Goal: Task Accomplishment & Management: Manage account settings

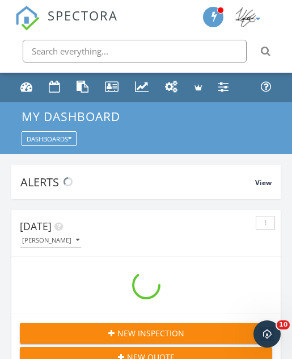
scroll to position [1942, 293]
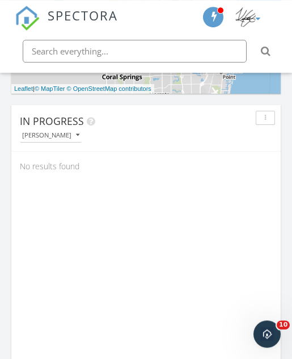
click at [66, 129] on button "[PERSON_NAME]" at bounding box center [51, 135] width 62 height 14
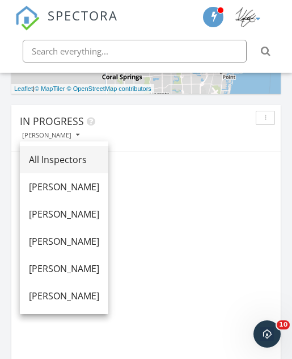
click at [85, 165] on div "All Inspectors" at bounding box center [64, 160] width 70 height 14
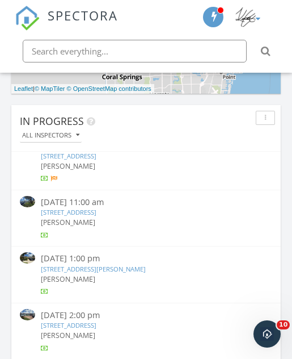
scroll to position [771, 0]
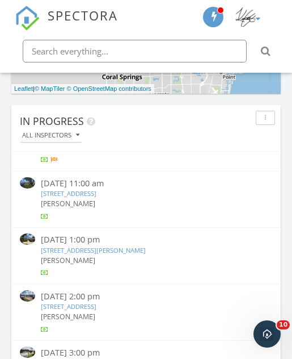
click at [138, 246] on link "1176 Ginger Cir, Weston, FL 33326" at bounding box center [93, 250] width 105 height 9
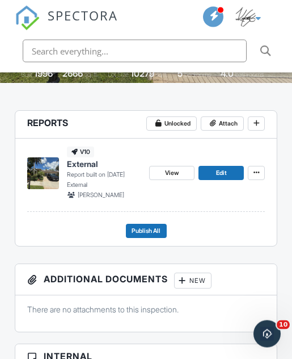
scroll to position [276, 0]
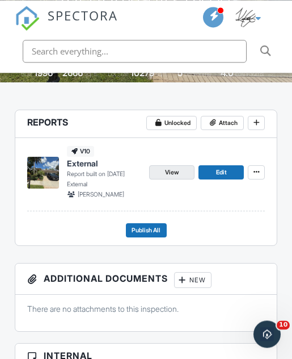
click at [180, 172] on link "View" at bounding box center [171, 172] width 45 height 14
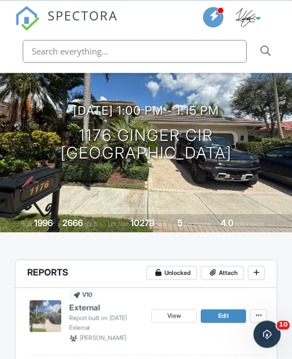
scroll to position [0, 0]
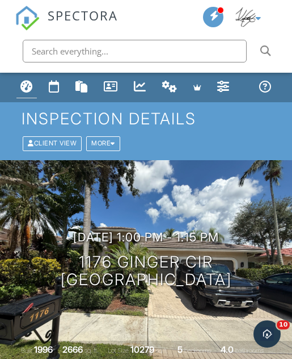
click at [26, 78] on link "Dashboard" at bounding box center [26, 88] width 20 height 22
click at [31, 89] on div "Dashboard" at bounding box center [26, 86] width 12 height 12
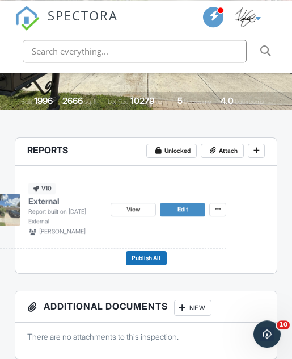
scroll to position [247, 0]
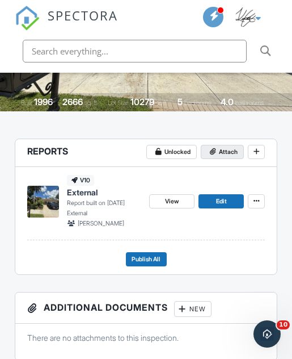
click at [229, 156] on span "Attach" at bounding box center [228, 152] width 19 height 10
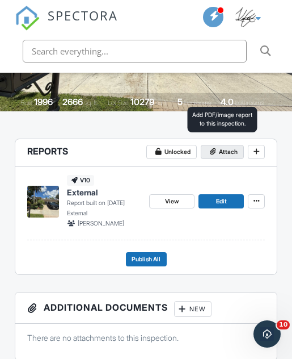
click at [224, 148] on span "Attach" at bounding box center [228, 152] width 19 height 10
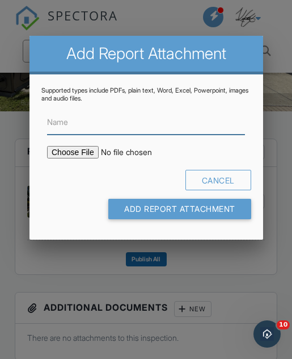
click at [189, 125] on input "Name" at bounding box center [146, 122] width 198 height 24
click at [186, 129] on input "Name" at bounding box center [146, 122] width 198 height 24
click at [189, 124] on input "Name" at bounding box center [146, 122] width 198 height 24
paste input "HOME_MN24343_10220_INSP_________CrystalClear_18_40_____C_20250919"
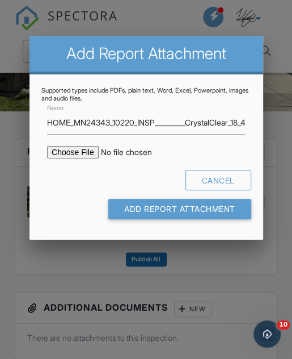
click at [270, 165] on div at bounding box center [146, 167] width 292 height 448
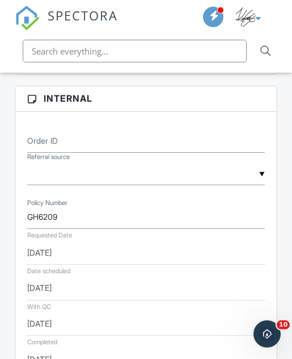
scroll to position [534, 0]
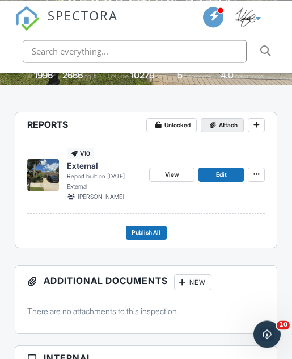
click at [230, 129] on span "Attach" at bounding box center [228, 125] width 19 height 10
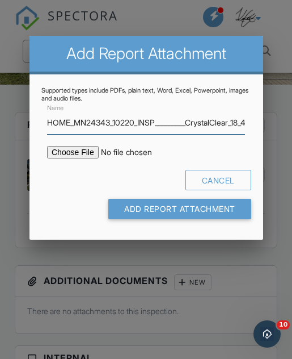
click at [173, 124] on input "HOME_MN24343_10220_INSP_________CrystalClear_18_40_____C_20250919" at bounding box center [146, 122] width 198 height 24
click at [172, 123] on input "HOME_MN24343_10220_INSP_________CrystalClear_18_40_____C_20250919" at bounding box center [146, 122] width 198 height 24
click at [169, 126] on input "HOME_MN24343_10220_INSP_________CrystalClear_18_40_____C_20250919" at bounding box center [146, 122] width 198 height 24
click at [172, 125] on input "HOME_MN24343_10220_INSP_________CrystalClear_18_40_____C_20250919" at bounding box center [146, 122] width 198 height 24
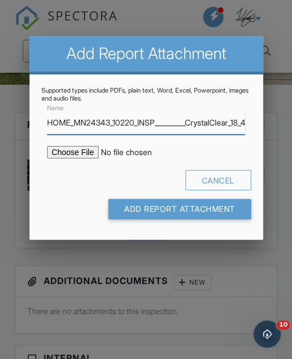
paste input "GH6209_10220_INSP_________CrystalClear_18_40_____C_2025092"
type input "HOME_GH6209_10220_INSP_________CrystalClear_18_40_____C_20250929"
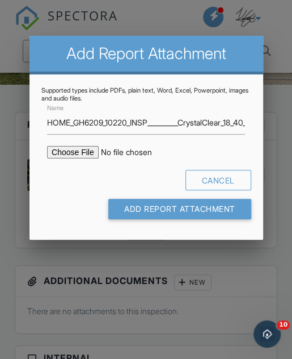
click at [79, 157] on input "file" at bounding box center [134, 152] width 174 height 12
type input "C:\fakepath\HOME_GH6209_10220_INSP_________CrystalClear_18_40_____C_20250929.pdf"
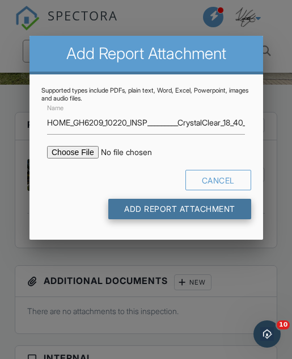
click at [225, 212] on input "Add Report Attachment" at bounding box center [179, 209] width 143 height 20
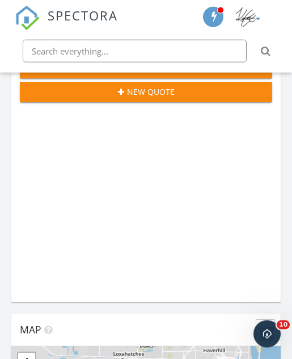
scroll to position [238, 0]
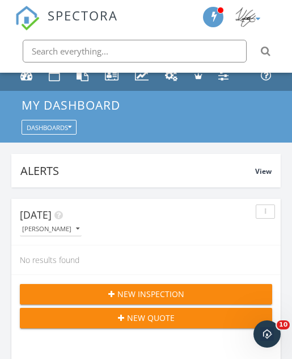
scroll to position [0, 0]
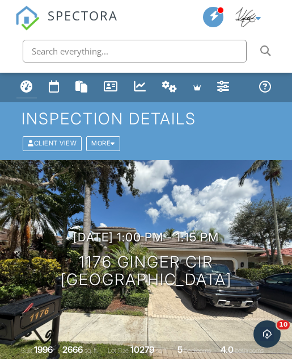
click at [30, 87] on div "Dashboard" at bounding box center [26, 86] width 12 height 12
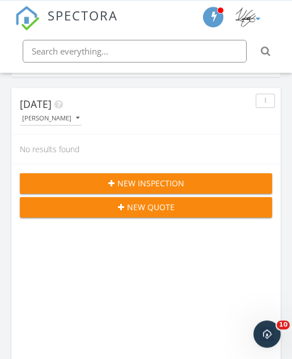
scroll to position [122, 0]
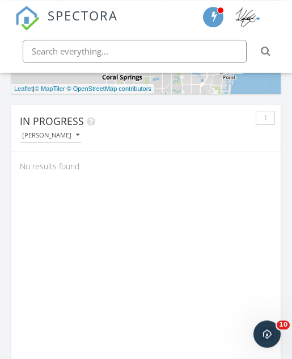
click at [75, 137] on button "[PERSON_NAME]" at bounding box center [51, 135] width 62 height 14
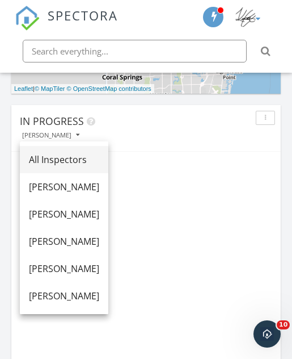
click at [95, 158] on div "All Inspectors" at bounding box center [64, 160] width 70 height 14
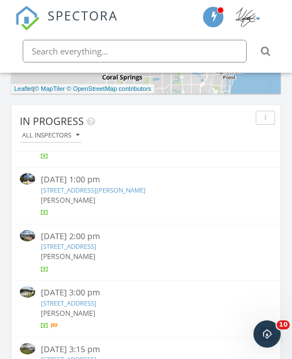
scroll to position [842, 0]
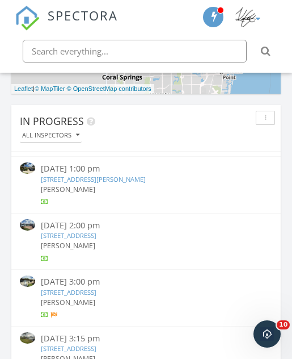
click at [96, 231] on link "6781 NW 46th Ct, Lauderhill, FL 33319" at bounding box center [69, 235] width 56 height 9
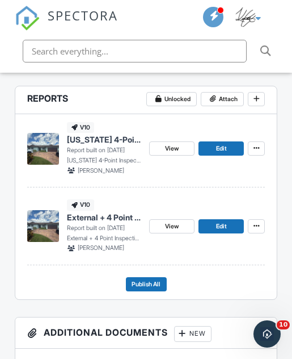
scroll to position [300, 0]
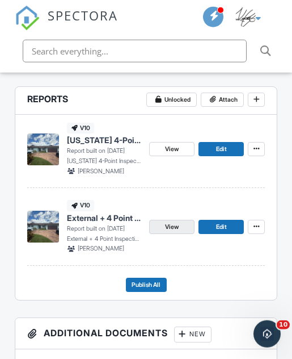
click at [183, 223] on link "View" at bounding box center [171, 227] width 45 height 14
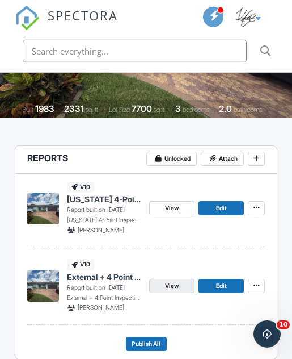
scroll to position [241, 0]
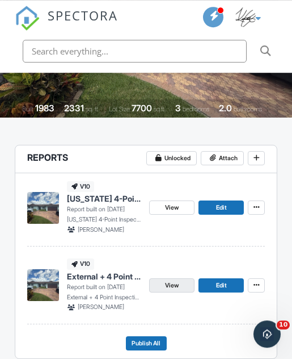
click at [186, 284] on link "View" at bounding box center [171, 285] width 45 height 14
click at [173, 289] on link "View" at bounding box center [171, 285] width 45 height 14
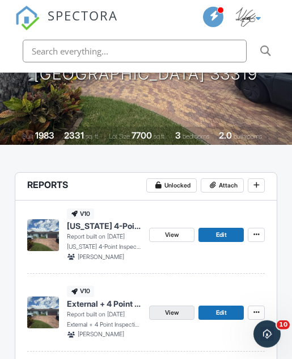
scroll to position [298, 0]
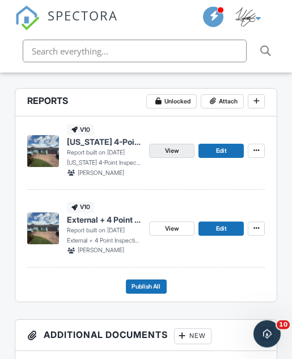
click at [183, 152] on link "View" at bounding box center [171, 151] width 45 height 14
click at [183, 154] on link "View" at bounding box center [171, 151] width 45 height 14
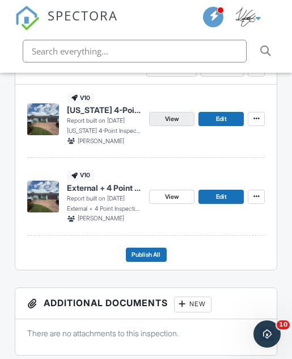
scroll to position [329, 0]
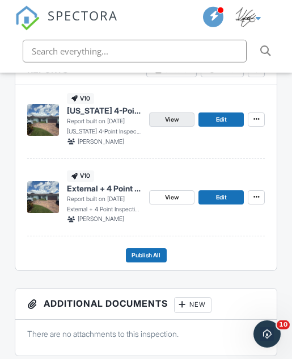
click at [180, 123] on link "View" at bounding box center [171, 119] width 45 height 14
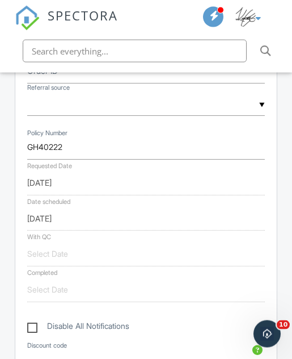
scroll to position [681, 0]
click at [119, 252] on input "text" at bounding box center [146, 253] width 238 height 24
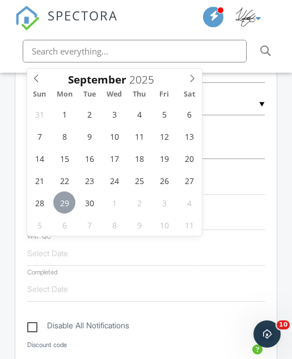
type input "09/29/2025"
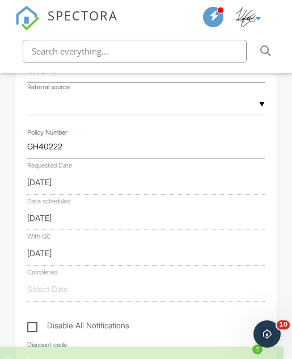
click at [113, 293] on input "text" at bounding box center [146, 289] width 238 height 24
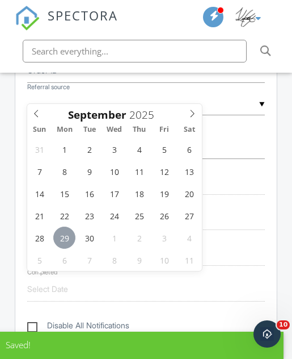
type input "[DATE]"
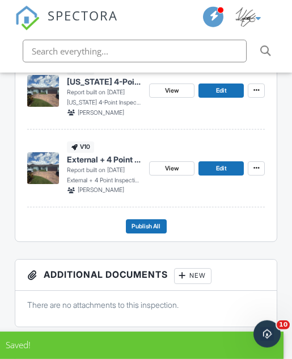
scroll to position [335, 0]
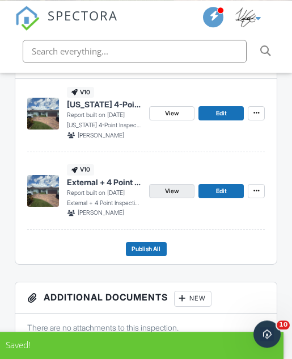
click at [182, 188] on link "View" at bounding box center [171, 191] width 45 height 14
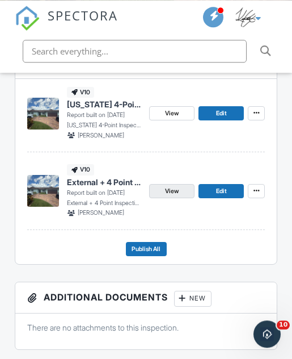
scroll to position [335, 0]
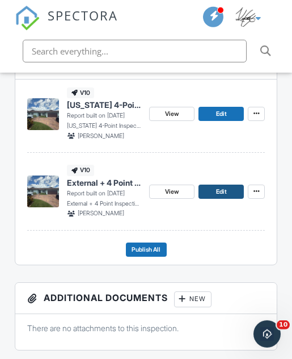
click at [238, 189] on link "Edit" at bounding box center [221, 191] width 45 height 14
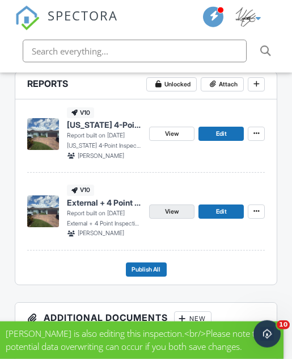
scroll to position [316, 0]
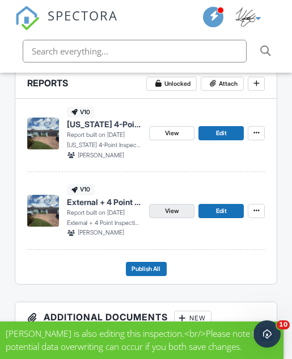
click at [189, 212] on link "View" at bounding box center [171, 211] width 45 height 14
click at [187, 212] on link "View" at bounding box center [171, 211] width 45 height 14
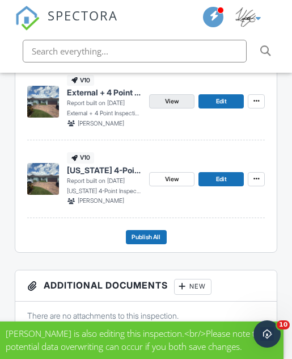
click at [187, 103] on link "View" at bounding box center [171, 101] width 45 height 14
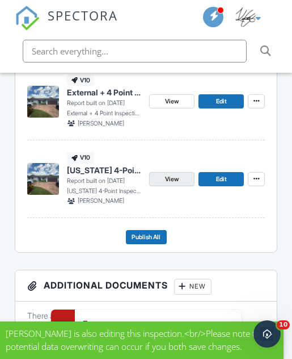
click at [186, 177] on link "View" at bounding box center [171, 179] width 45 height 14
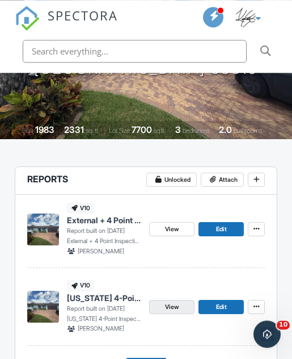
scroll to position [219, 0]
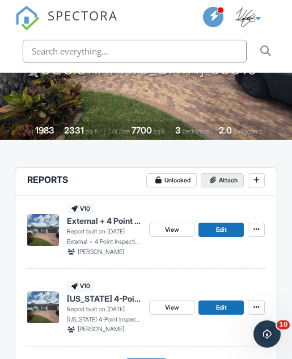
click at [232, 176] on span "Attach" at bounding box center [228, 180] width 19 height 10
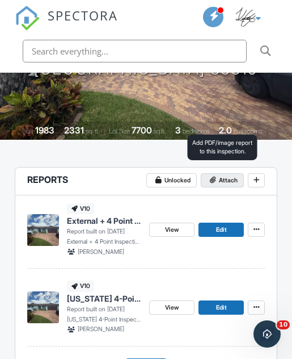
click at [229, 180] on span "Attach" at bounding box center [228, 180] width 19 height 10
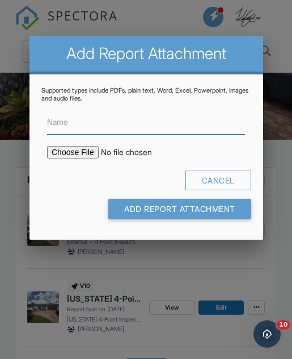
click at [124, 124] on input "Name" at bounding box center [146, 122] width 198 height 24
click at [113, 119] on input "Name" at bounding box center [146, 122] width 198 height 24
click at [113, 116] on input "Name" at bounding box center [146, 122] width 198 height 24
paste input "HOME_GH40222_10220_INSP_________CrystalClear_18_40_____C_20250929"
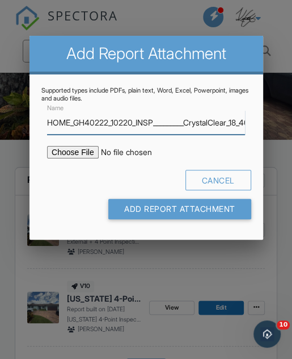
type input "HOME_GH40222_10220_INSP_________CrystalClear_18_40_____C_20250929"
click at [81, 148] on input "file" at bounding box center [134, 152] width 174 height 12
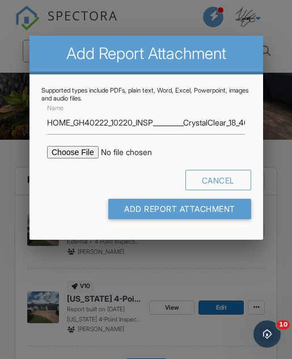
type input "C:\fakepath\HOME_GH40222_10220_INSP_________CrystalClear_18_40_____C_20250929.p…"
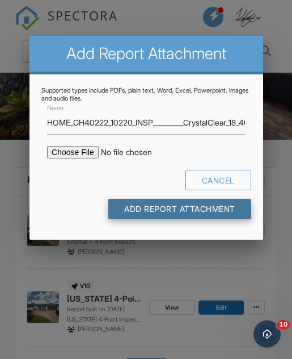
click at [206, 208] on input "Add Report Attachment" at bounding box center [179, 209] width 143 height 20
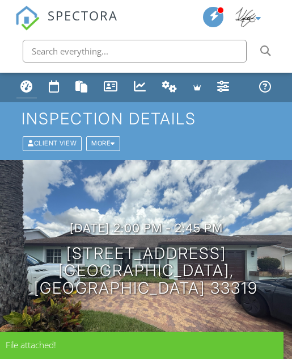
click at [30, 89] on div "Dashboard" at bounding box center [26, 86] width 12 height 12
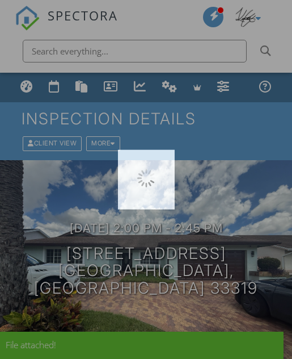
click at [30, 90] on div at bounding box center [146, 179] width 292 height 359
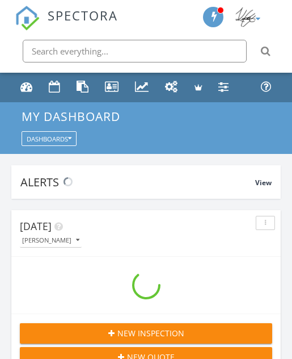
scroll to position [1942, 293]
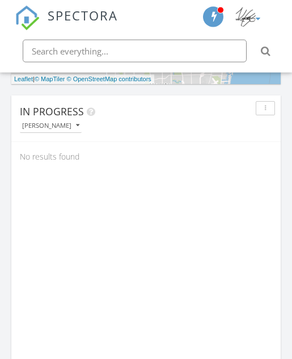
click at [69, 119] on button "[PERSON_NAME]" at bounding box center [51, 126] width 62 height 14
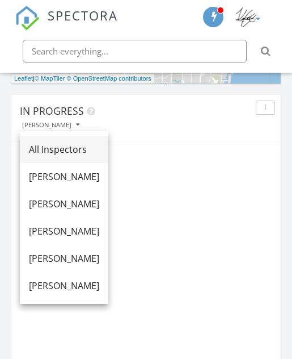
click at [85, 152] on div "All Inspectors" at bounding box center [64, 149] width 70 height 14
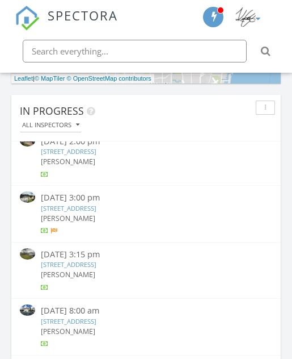
scroll to position [921, 0]
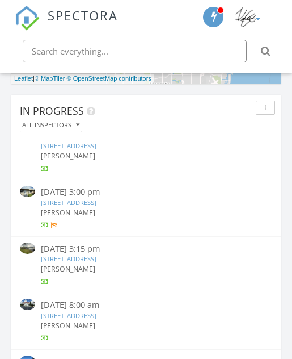
click at [96, 198] on link "[STREET_ADDRESS]" at bounding box center [69, 202] width 56 height 9
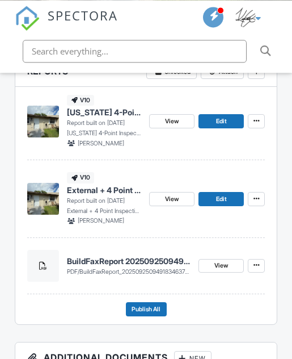
scroll to position [327, 0]
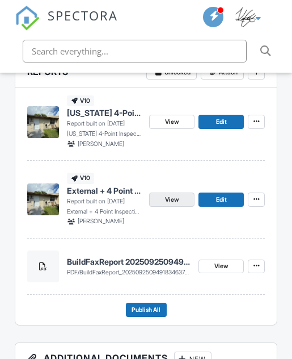
click at [184, 196] on link "View" at bounding box center [171, 199] width 45 height 14
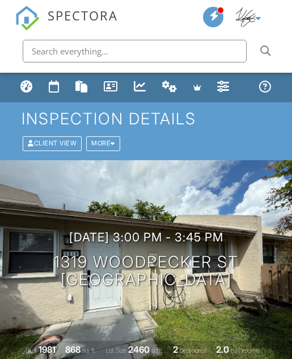
scroll to position [359, 0]
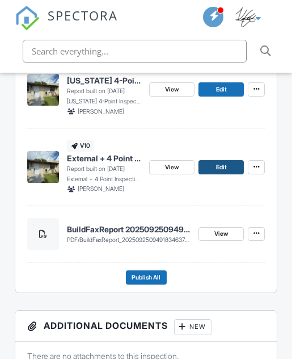
click at [237, 161] on link "Edit" at bounding box center [221, 167] width 45 height 14
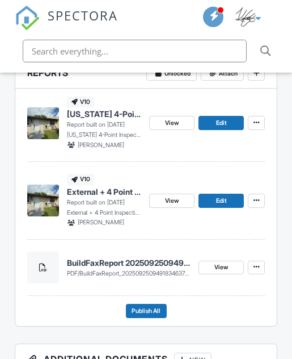
scroll to position [326, 0]
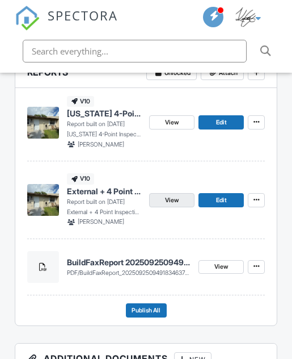
click at [188, 201] on link "View" at bounding box center [171, 200] width 45 height 14
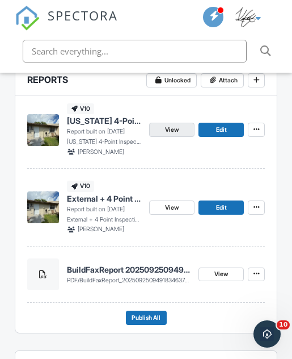
click at [187, 129] on link "View" at bounding box center [171, 130] width 45 height 14
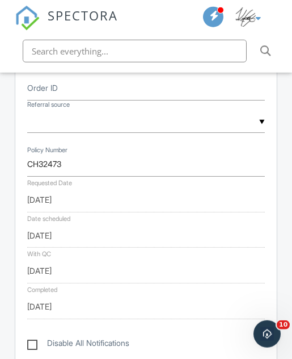
scroll to position [716, 0]
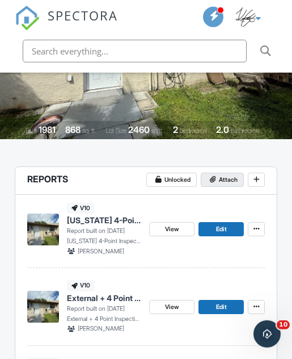
click at [232, 179] on span "Attach" at bounding box center [228, 180] width 19 height 10
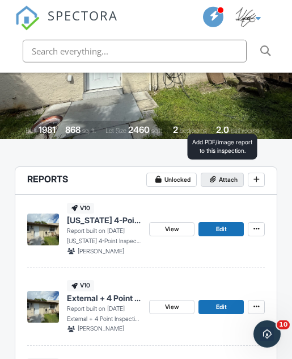
click at [227, 177] on span "Attach" at bounding box center [228, 180] width 19 height 10
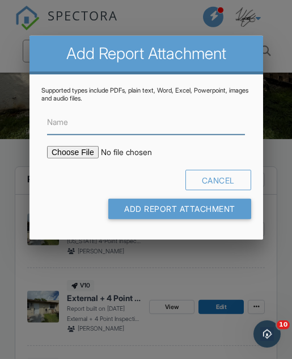
click at [159, 125] on input "Name" at bounding box center [146, 122] width 198 height 24
click at [157, 123] on input "Name" at bounding box center [146, 122] width 198 height 24
click at [155, 124] on input "Name" at bounding box center [146, 122] width 198 height 24
click at [156, 125] on input "Name" at bounding box center [146, 122] width 198 height 24
paste input "HOME_GH32473_10220_INSP_________CrystalClear_18_94_____C_20250929"
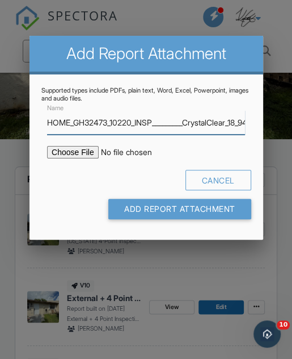
type input "HOME_GH32473_10220_INSP_________CrystalClear_18_94_____C_20250929"
click at [87, 151] on input "file" at bounding box center [134, 152] width 174 height 12
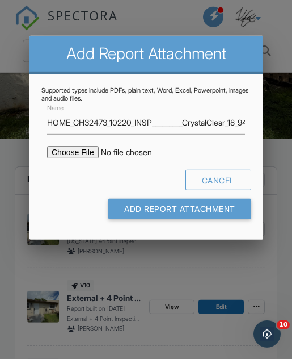
type input "C:\fakepath\HOME_GH32473_10220_INSP_________CrystalClear_18_94_____C_20250929.p…"
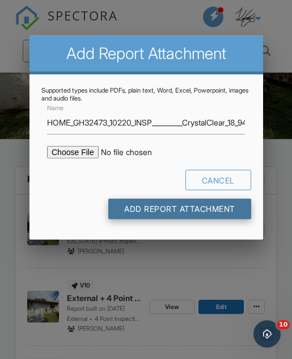
click at [219, 213] on input "Add Report Attachment" at bounding box center [179, 209] width 143 height 20
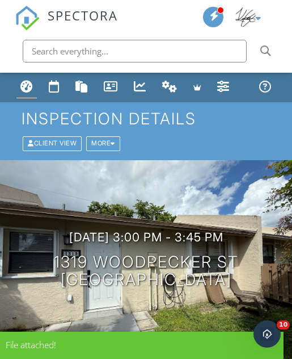
click at [28, 83] on div "Dashboard" at bounding box center [26, 86] width 12 height 12
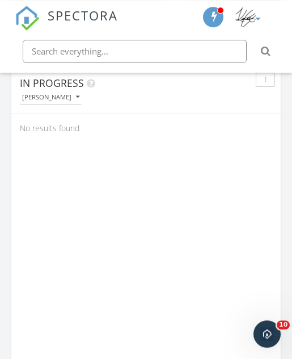
click at [74, 100] on button "[PERSON_NAME]" at bounding box center [51, 97] width 62 height 14
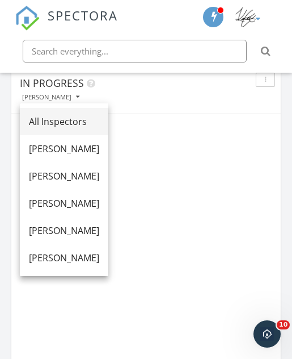
click at [96, 119] on div "All Inspectors" at bounding box center [64, 122] width 70 height 14
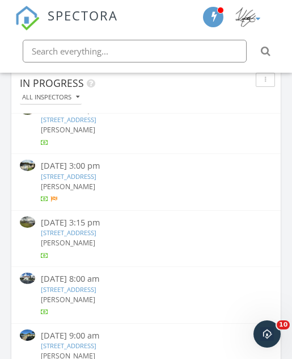
scroll to position [921, 0]
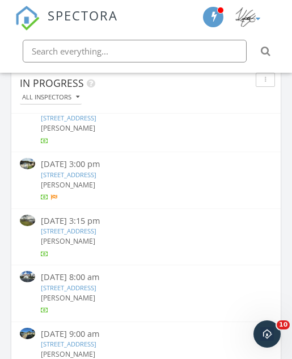
click at [96, 226] on link "[STREET_ADDRESS]" at bounding box center [69, 230] width 56 height 9
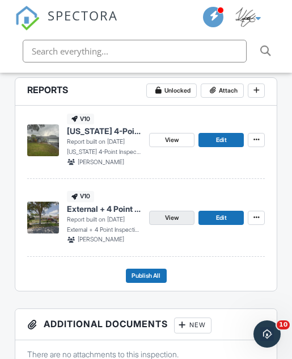
click at [180, 219] on link "View" at bounding box center [171, 218] width 45 height 14
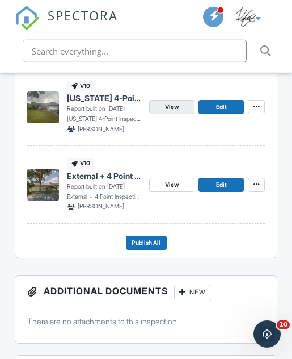
click at [183, 101] on link "View" at bounding box center [171, 107] width 45 height 14
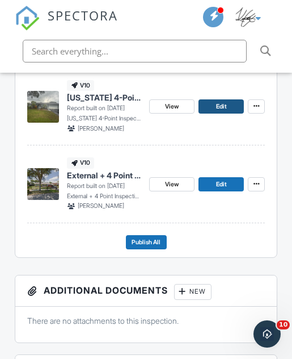
click at [233, 104] on link "Edit" at bounding box center [221, 106] width 45 height 14
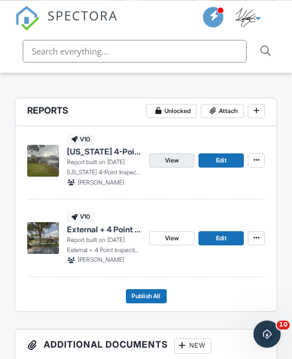
click at [182, 156] on link "View" at bounding box center [171, 160] width 45 height 14
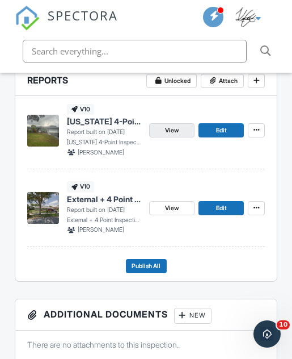
scroll to position [320, 0]
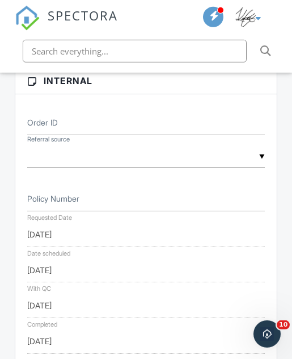
scroll to position [629, 0]
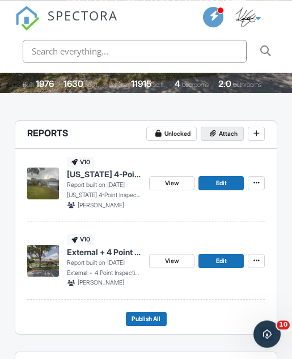
click at [242, 135] on button "Attach" at bounding box center [222, 134] width 43 height 14
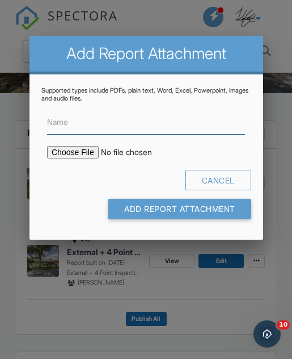
click at [176, 135] on input "Name" at bounding box center [146, 122] width 198 height 24
click at [178, 132] on input "Name" at bounding box center [146, 122] width 198 height 24
click at [179, 129] on input "Name" at bounding box center [146, 122] width 198 height 24
paste input "HOME_GD14247_10220_INSP_________CrystalClear_18_94_____C_20250929"
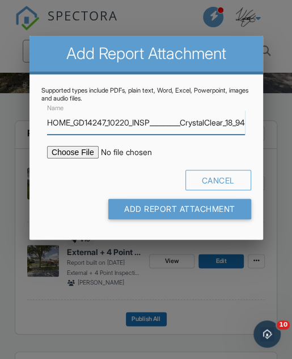
type input "HOME_GD14247_10220_INSP_________CrystalClear_18_94_____C_20250929"
click at [80, 154] on input "file" at bounding box center [134, 152] width 174 height 12
type input "C:\fakepath\HOME_GD14247_10220_INSP_________CrystalClear_18_94_____C_20250929.p…"
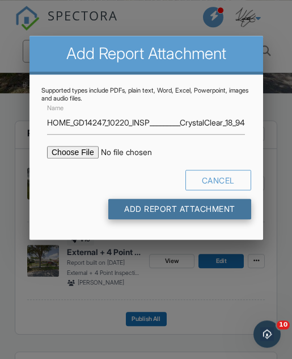
click at [229, 213] on input "Add Report Attachment" at bounding box center [179, 209] width 143 height 20
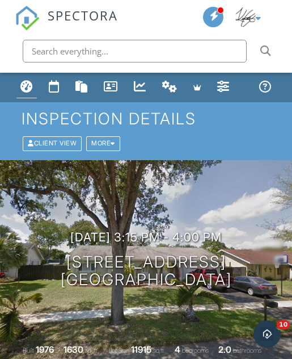
click at [35, 89] on link "Dashboard" at bounding box center [26, 88] width 20 height 22
click at [30, 87] on div "Dashboard" at bounding box center [26, 86] width 12 height 12
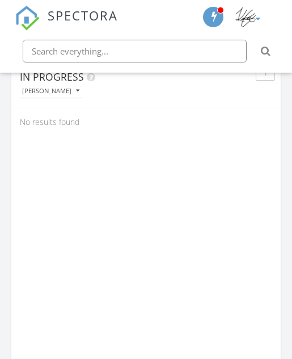
scroll to position [831, 0]
click at [74, 85] on button "[PERSON_NAME]" at bounding box center [51, 90] width 62 height 14
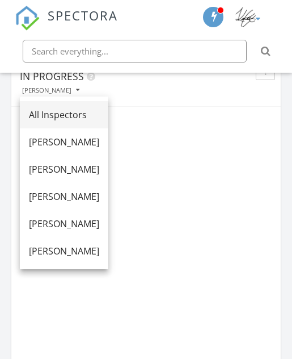
click at [81, 114] on div "All Inspectors" at bounding box center [64, 115] width 70 height 14
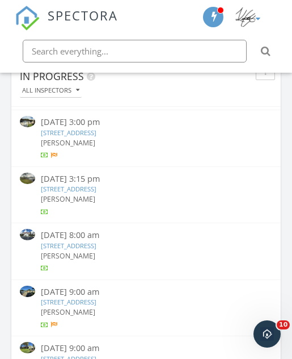
scroll to position [957, 0]
click at [96, 241] on link "[STREET_ADDRESS]" at bounding box center [69, 245] width 56 height 9
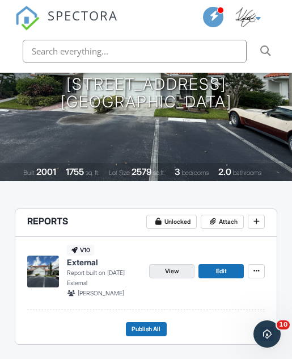
click at [183, 268] on link "View" at bounding box center [171, 271] width 45 height 14
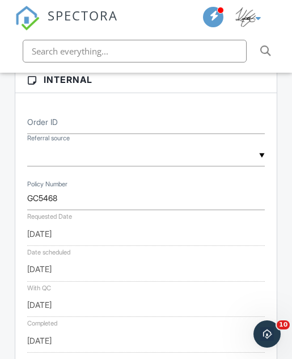
scroll to position [550, 0]
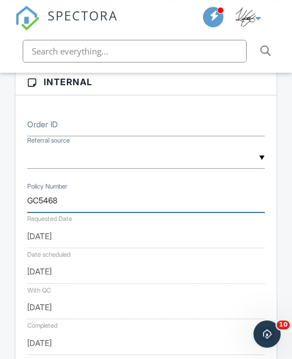
click at [52, 199] on input "GC5468" at bounding box center [146, 200] width 238 height 24
click at [52, 197] on input "GC5468" at bounding box center [146, 200] width 238 height 24
click at [51, 198] on input "GC5468" at bounding box center [146, 200] width 238 height 24
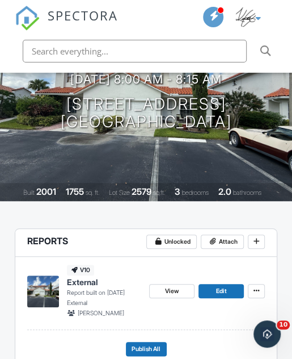
scroll to position [0, 0]
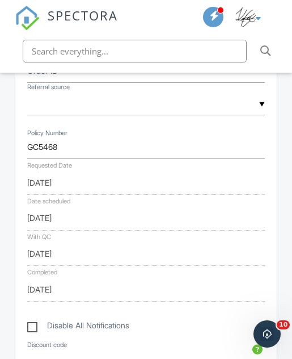
click at [65, 177] on input "[DATE]" at bounding box center [146, 182] width 238 height 24
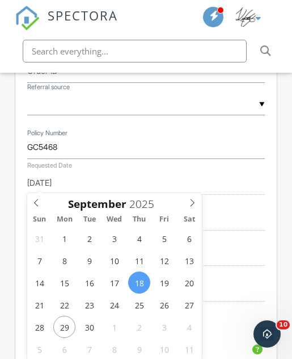
scroll to position [604, 0]
click at [58, 178] on input "[DATE]" at bounding box center [146, 182] width 238 height 24
click at [58, 177] on input "[DATE]" at bounding box center [146, 182] width 238 height 24
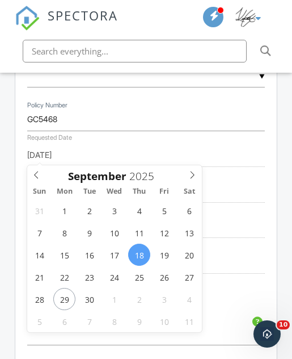
scroll to position [635, 0]
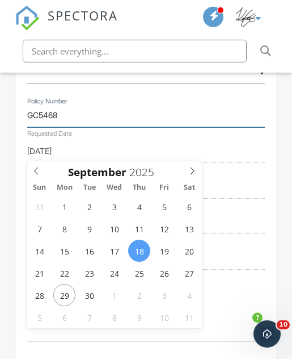
click at [156, 110] on input "GC5468" at bounding box center [146, 115] width 238 height 24
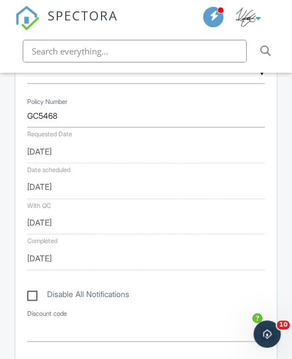
click at [64, 179] on input "[DATE]" at bounding box center [146, 186] width 238 height 24
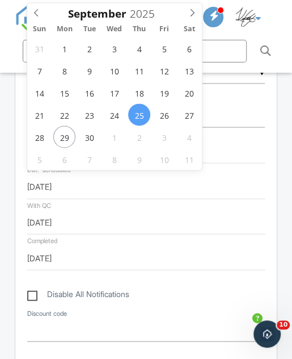
click at [57, 182] on input "[DATE]" at bounding box center [146, 186] width 238 height 24
click at [55, 183] on input "[DATE]" at bounding box center [146, 186] width 238 height 24
click at [226, 81] on input "text" at bounding box center [146, 71] width 238 height 24
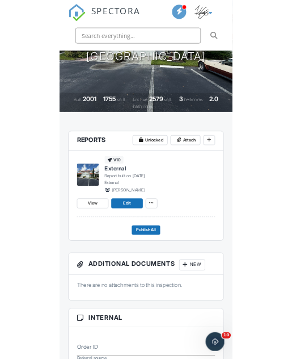
scroll to position [509, 0]
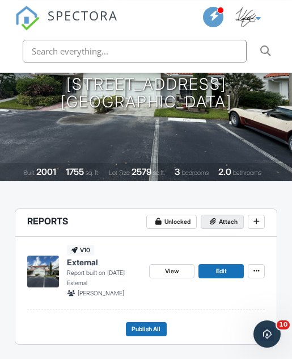
click at [220, 224] on span "Attach" at bounding box center [228, 222] width 19 height 10
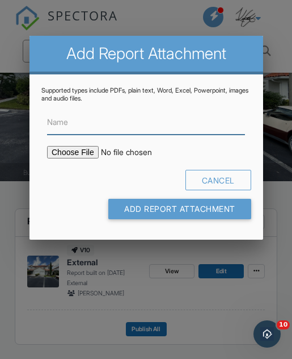
click at [157, 133] on input "Name" at bounding box center [146, 122] width 198 height 24
click at [153, 132] on input "Name" at bounding box center [146, 122] width 198 height 24
click at [146, 129] on input "Name" at bounding box center [146, 122] width 198 height 24
click at [141, 130] on input "Name" at bounding box center [146, 122] width 198 height 24
paste input "HOME_GC5468_10220_INSP_________CrystalClear_18_94_____C_20250929"
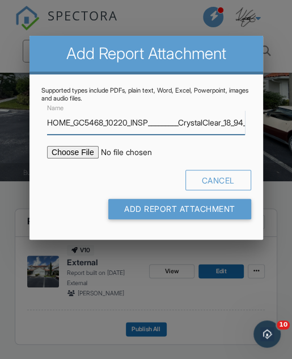
type input "HOME_GC5468_10220_INSP_________CrystalClear_18_94_____C_20250929"
click at [91, 153] on input "file" at bounding box center [134, 152] width 174 height 12
type input "C:\fakepath\HOME_GC5468_10220_INSP_________CrystalClear_18_94_____C_20250929.pdf"
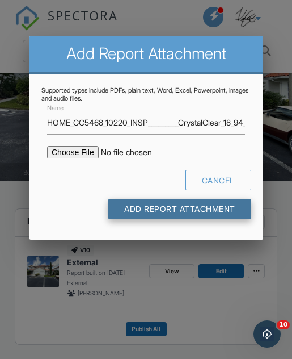
click at [226, 216] on input "Add Report Attachment" at bounding box center [179, 209] width 143 height 20
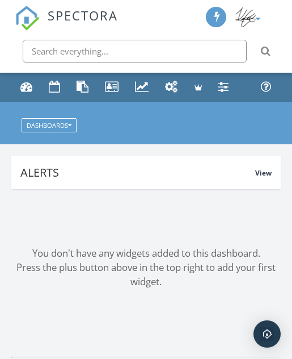
click at [166, 57] on input "text" at bounding box center [135, 51] width 224 height 23
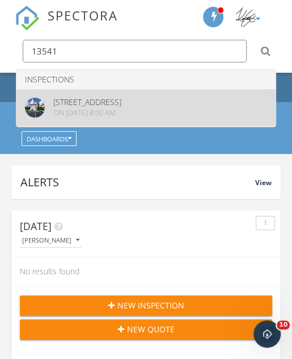
type input "13541"
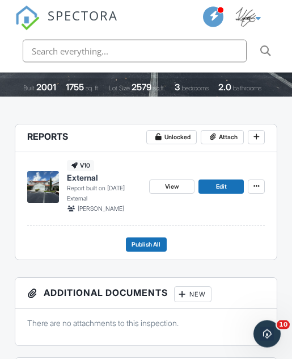
scroll to position [263, 0]
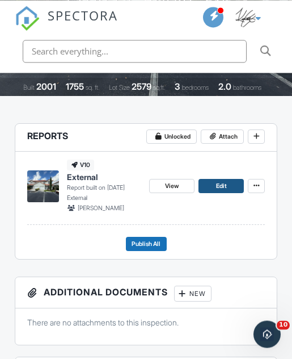
click at [233, 183] on link "Edit" at bounding box center [221, 186] width 45 height 14
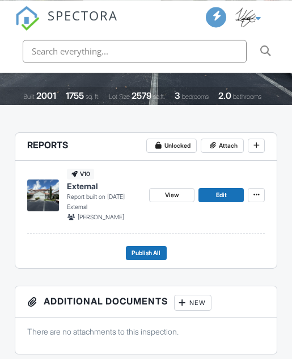
scroll to position [300, 0]
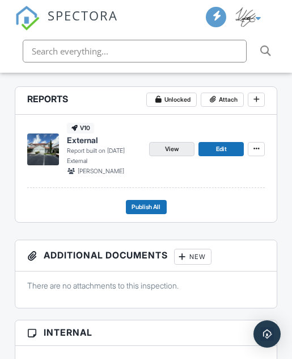
click at [182, 153] on link "View" at bounding box center [171, 149] width 45 height 14
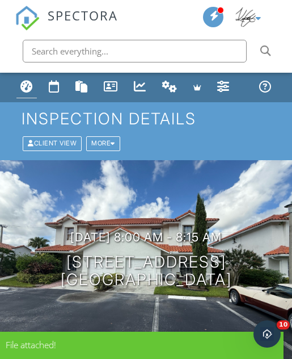
click at [31, 90] on div "Dashboard" at bounding box center [26, 86] width 12 height 12
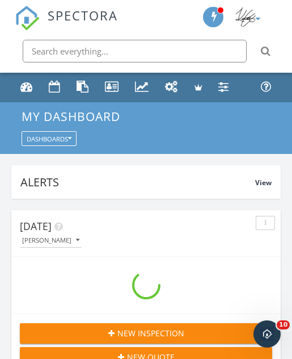
scroll to position [98, 0]
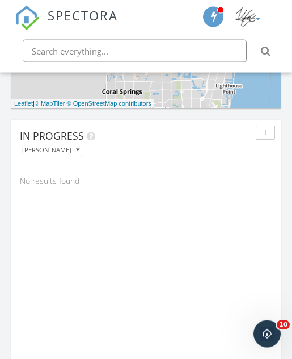
click at [67, 150] on div "[PERSON_NAME]" at bounding box center [50, 149] width 57 height 6
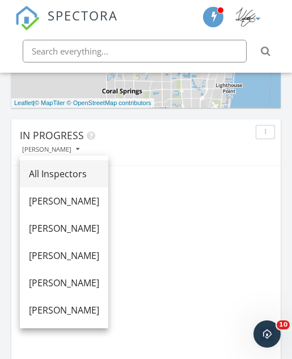
click at [98, 172] on div "All Inspectors" at bounding box center [64, 174] width 70 height 14
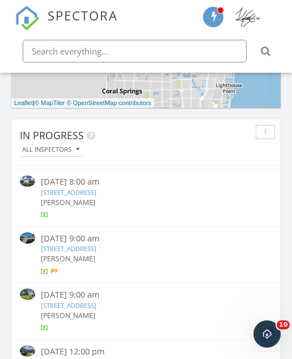
scroll to position [1096, 0]
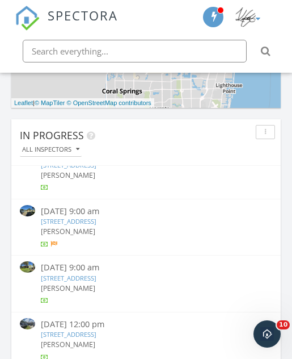
click at [96, 217] on link "511 SW 63rd Terrace, Margate, FL 33068" at bounding box center [69, 221] width 56 height 9
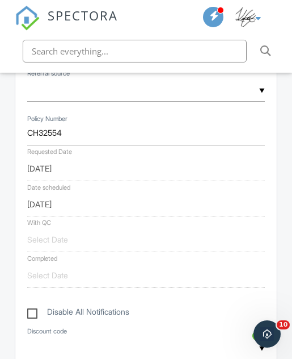
scroll to position [747, 0]
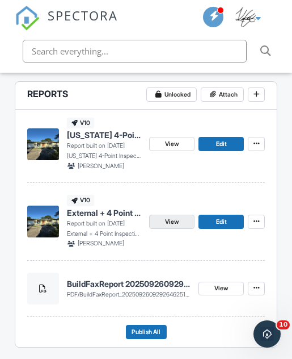
click at [178, 217] on span "View" at bounding box center [172, 222] width 14 height 10
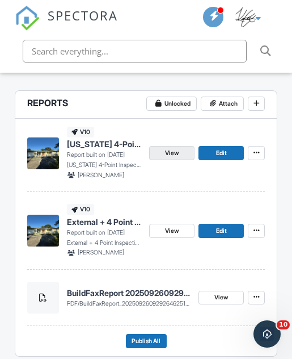
click at [175, 154] on span "View" at bounding box center [172, 153] width 14 height 10
click at [182, 153] on link "View" at bounding box center [171, 153] width 45 height 14
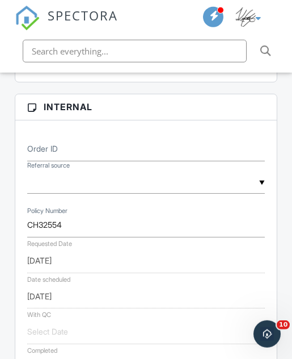
scroll to position [692, 0]
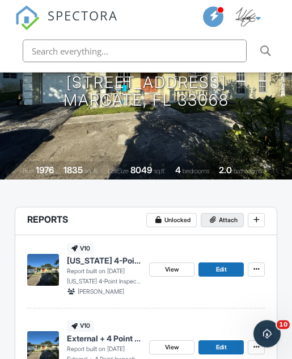
click at [233, 222] on span "Attach" at bounding box center [228, 220] width 19 height 10
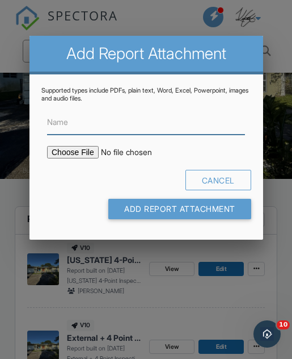
click at [165, 120] on input "Name" at bounding box center [146, 122] width 198 height 24
click at [166, 124] on input "Name" at bounding box center [146, 122] width 198 height 24
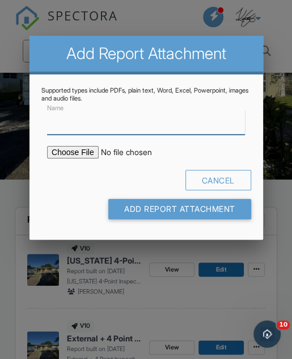
click at [83, 129] on input "Name" at bounding box center [146, 122] width 198 height 24
click at [79, 131] on input "Name" at bounding box center [146, 122] width 198 height 24
paste input "HOME_CH32554_10220_INSP_________CrystalClear_18_94_____C_20250929"
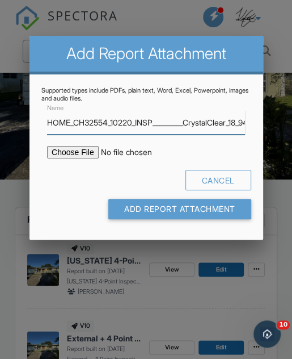
type input "HOME_CH32554_10220_INSP_________CrystalClear_18_94_____C_20250929"
click at [77, 158] on input "file" at bounding box center [134, 152] width 174 height 12
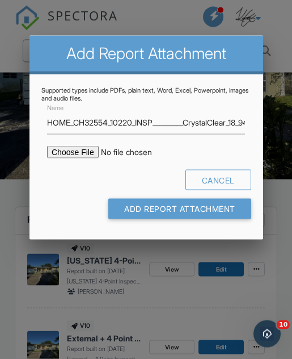
type input "C:\fakepath\HOME_CH32554_10220_INSP_________CrystalClear_18_94_____C_20250929.p…"
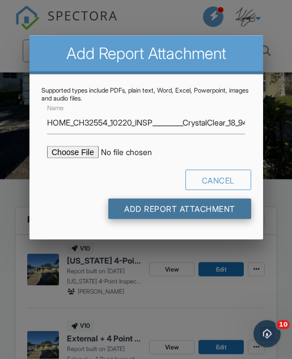
click at [212, 219] on input "Add Report Attachment" at bounding box center [179, 209] width 143 height 20
